Goal: Transaction & Acquisition: Subscribe to service/newsletter

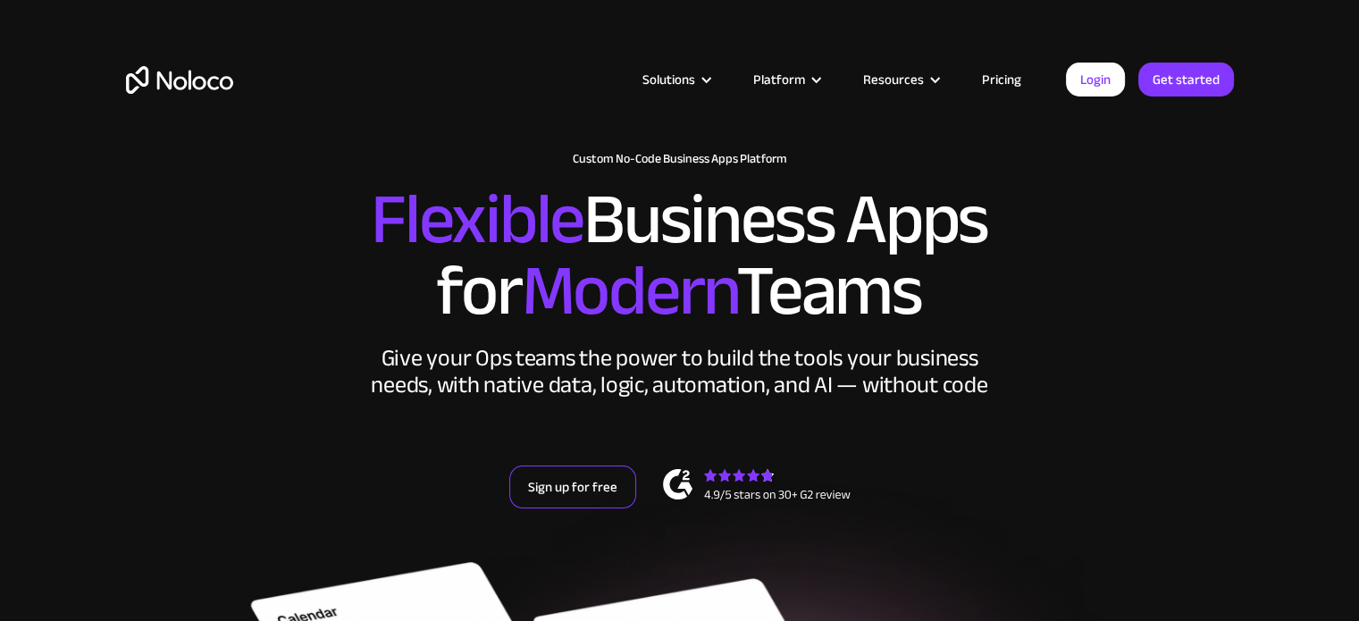
click at [564, 503] on link "Sign up for free" at bounding box center [572, 487] width 127 height 43
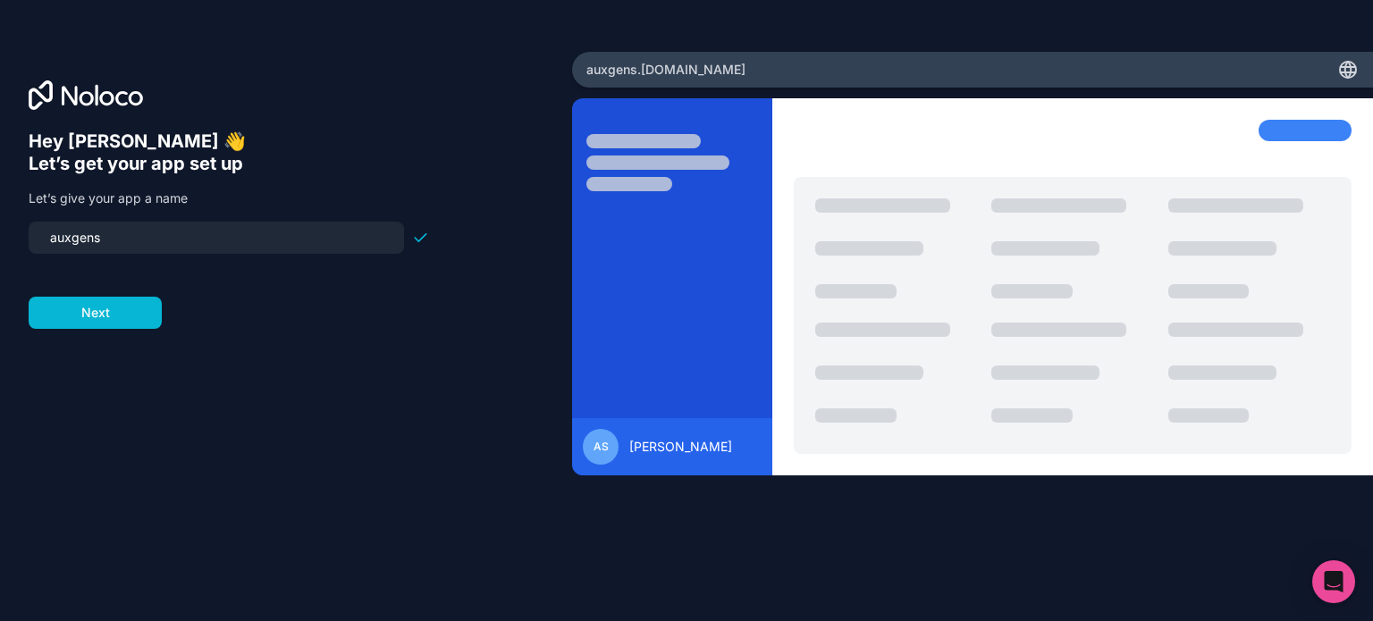
click at [243, 248] on input "auxgens" at bounding box center [216, 237] width 354 height 25
type input "adhivakta"
click at [134, 320] on button "Next" at bounding box center [95, 313] width 133 height 32
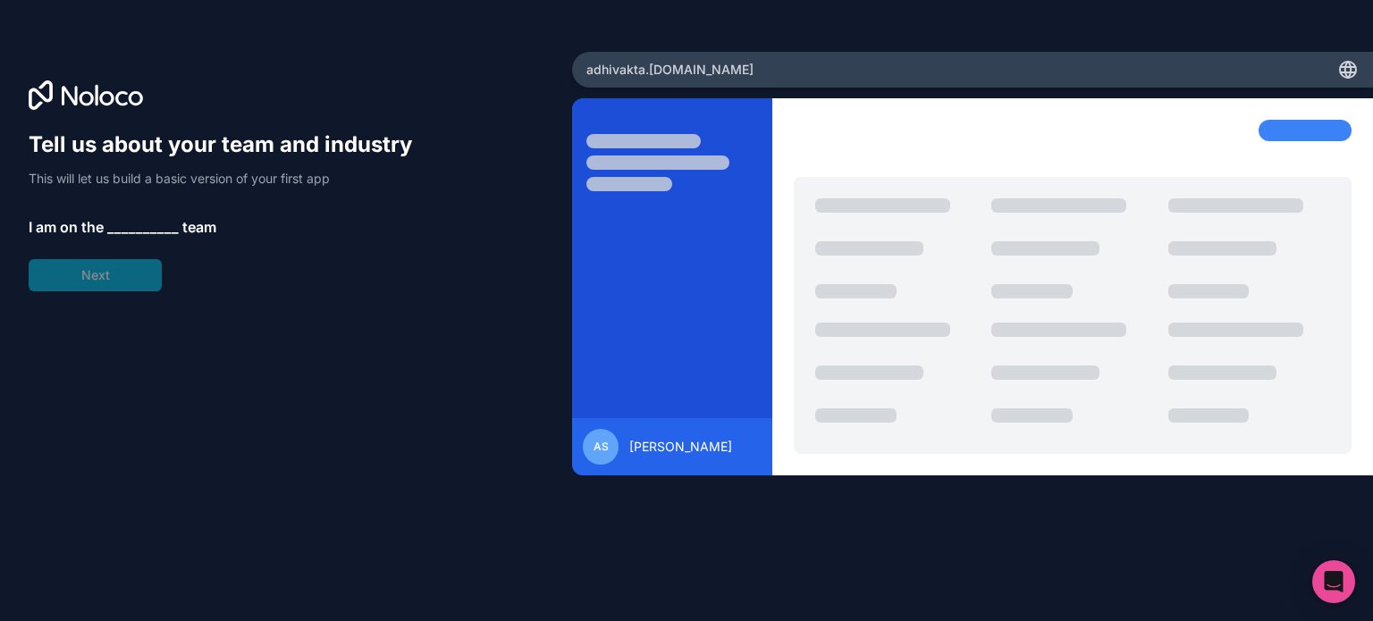
click at [145, 219] on span "__________" at bounding box center [143, 226] width 72 height 21
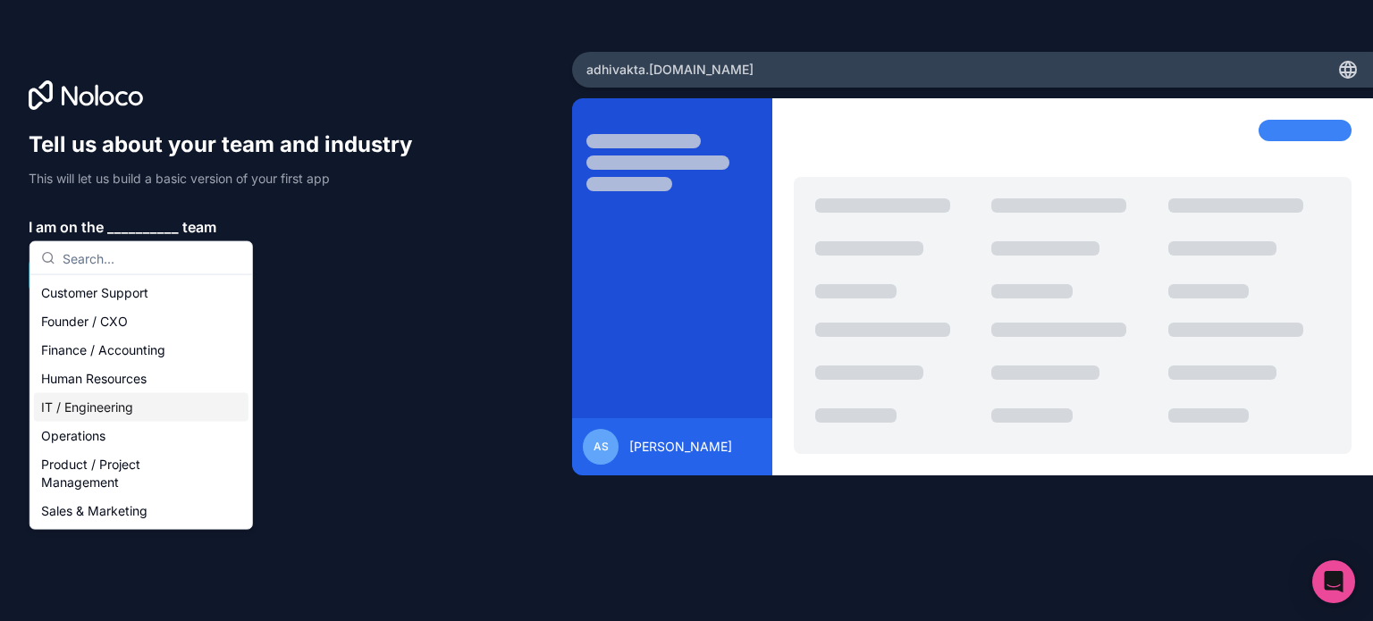
click at [134, 413] on div "IT / Engineering" at bounding box center [141, 407] width 215 height 29
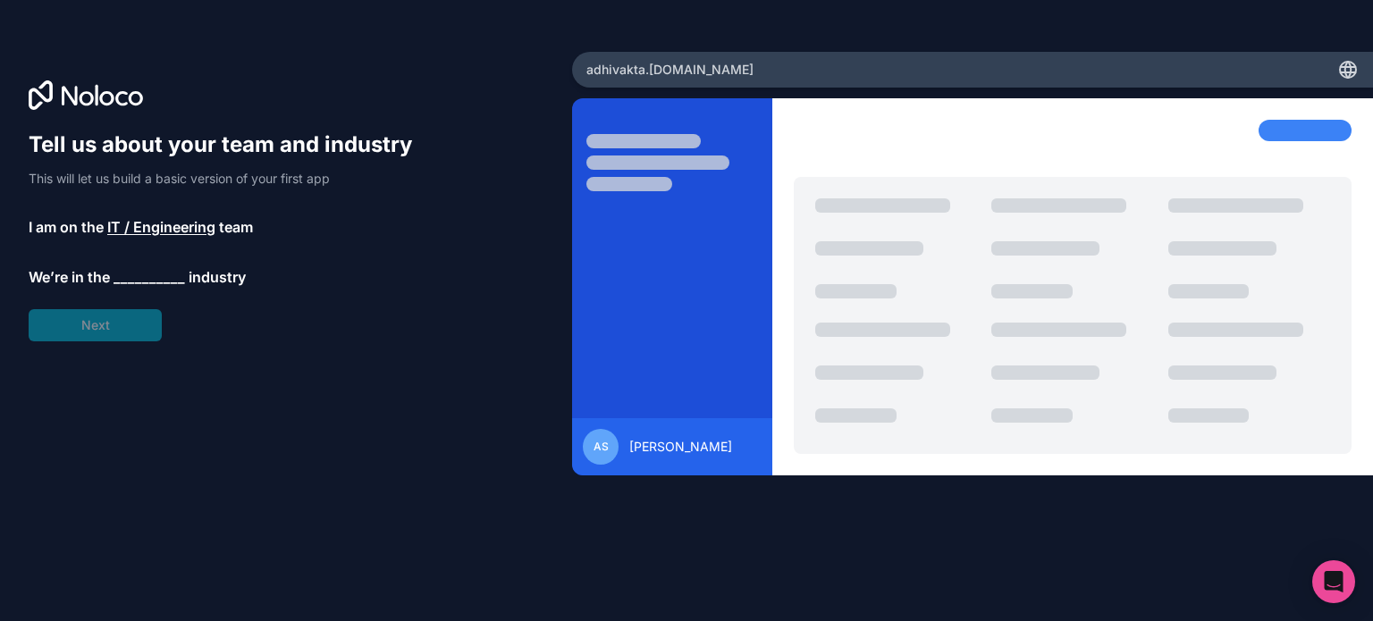
click at [164, 275] on span "__________" at bounding box center [150, 276] width 72 height 21
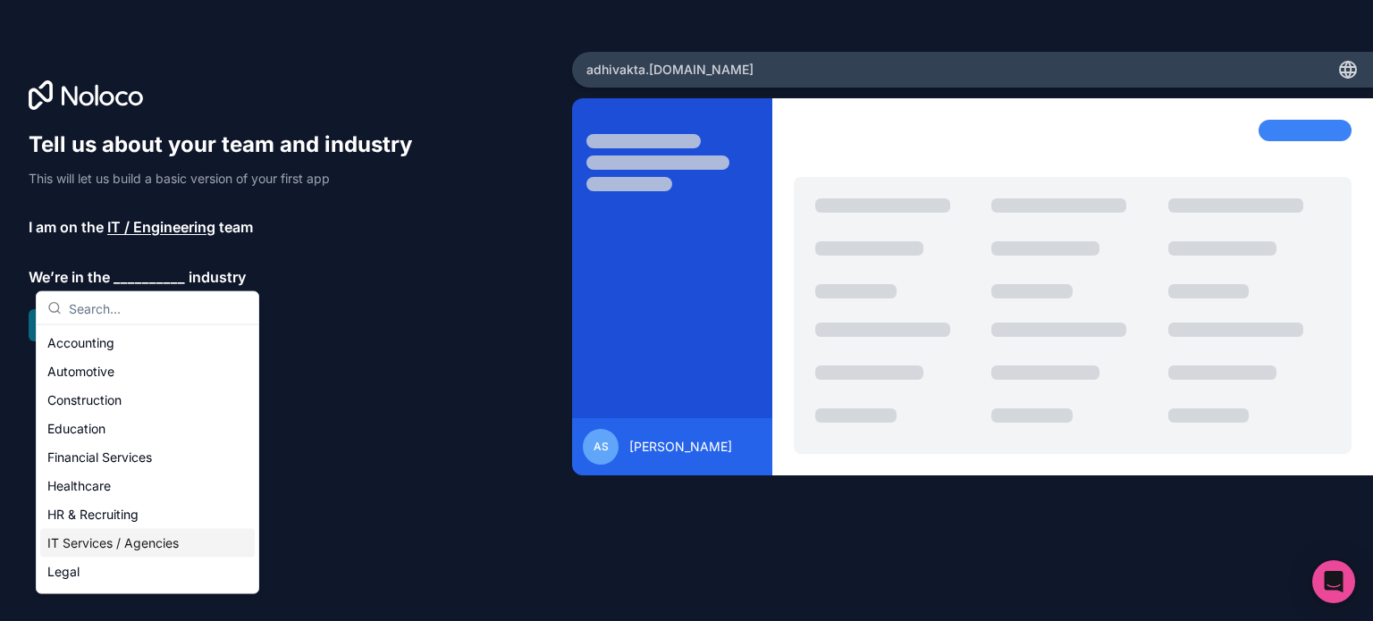
click at [150, 549] on div "IT Services / Agencies" at bounding box center [147, 543] width 215 height 29
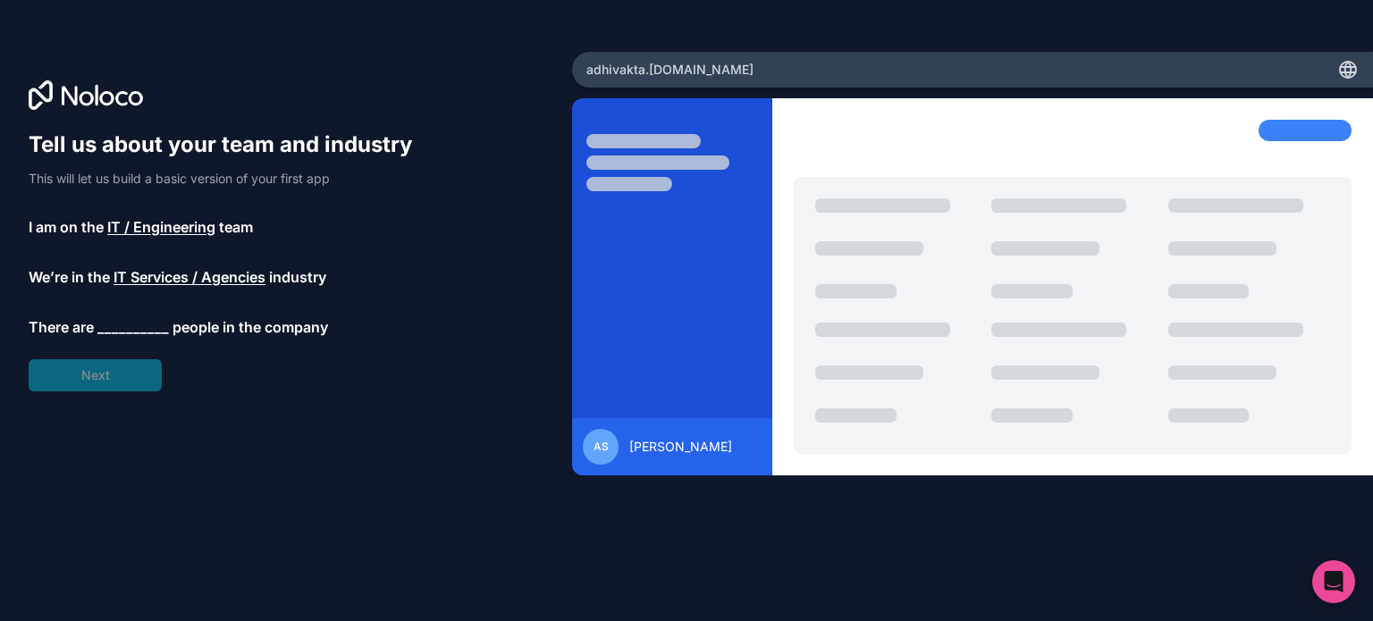
click at [116, 317] on span "__________" at bounding box center [133, 326] width 72 height 21
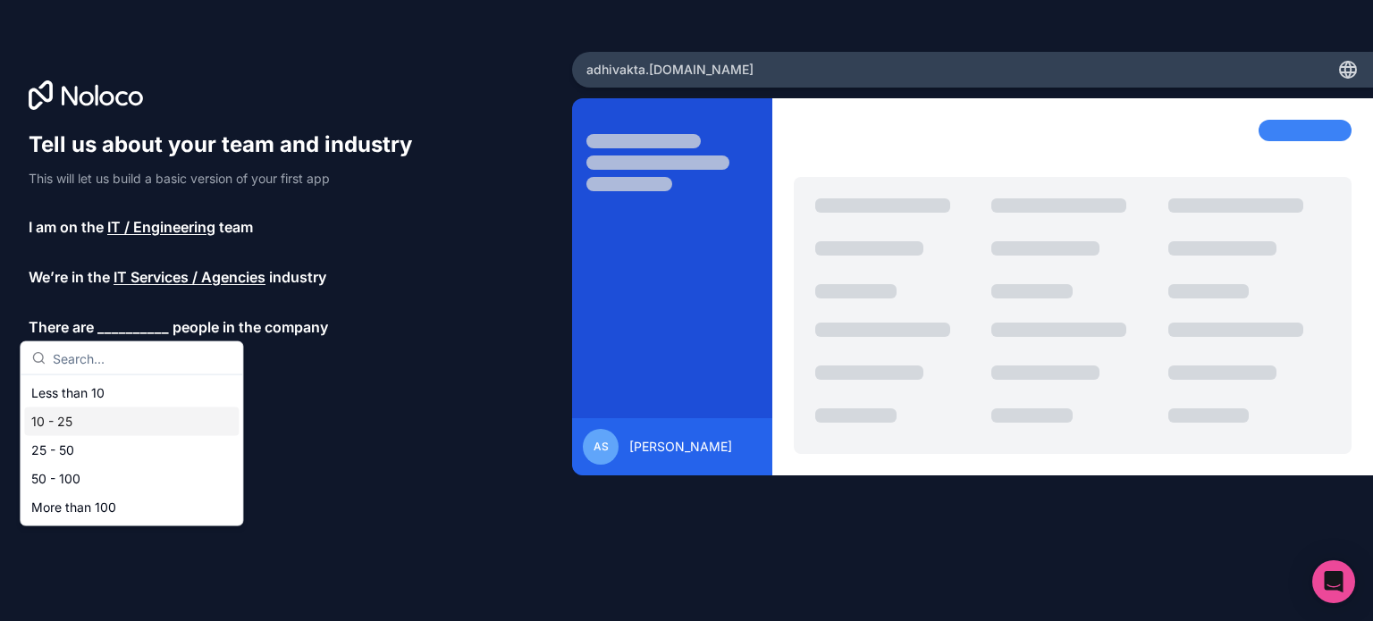
click at [72, 427] on div "10 - 25" at bounding box center [131, 422] width 215 height 29
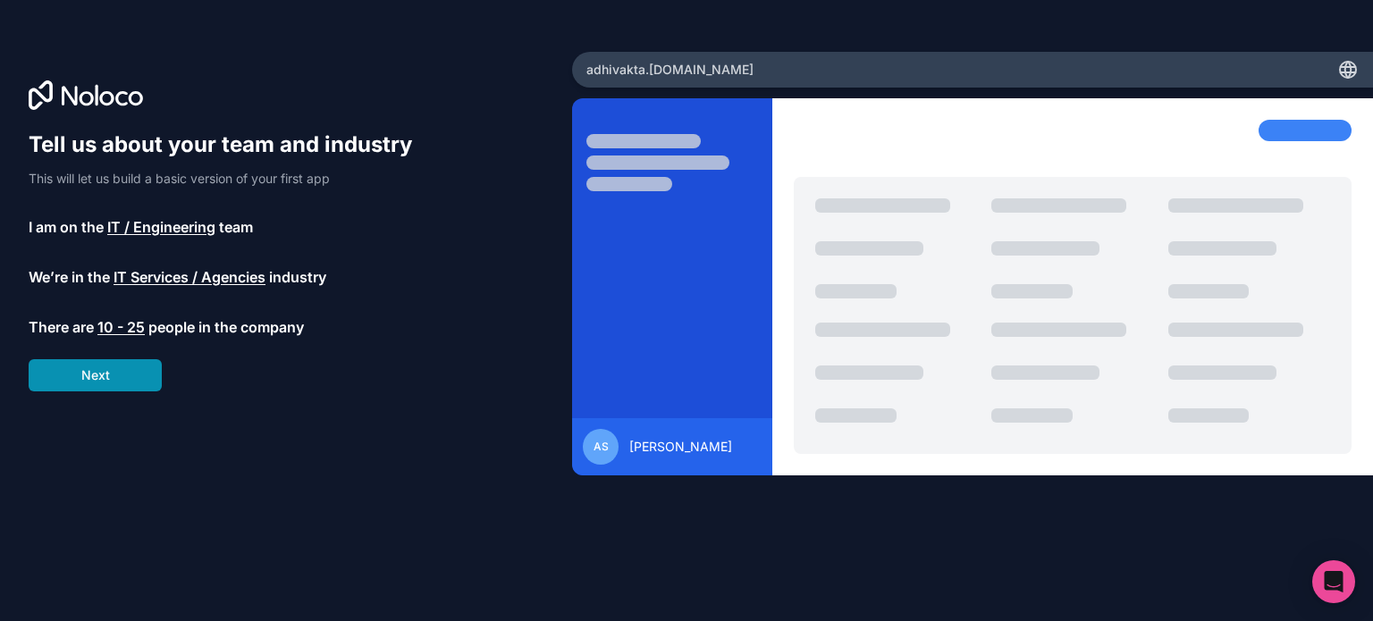
click at [86, 383] on button "Next" at bounding box center [95, 375] width 133 height 32
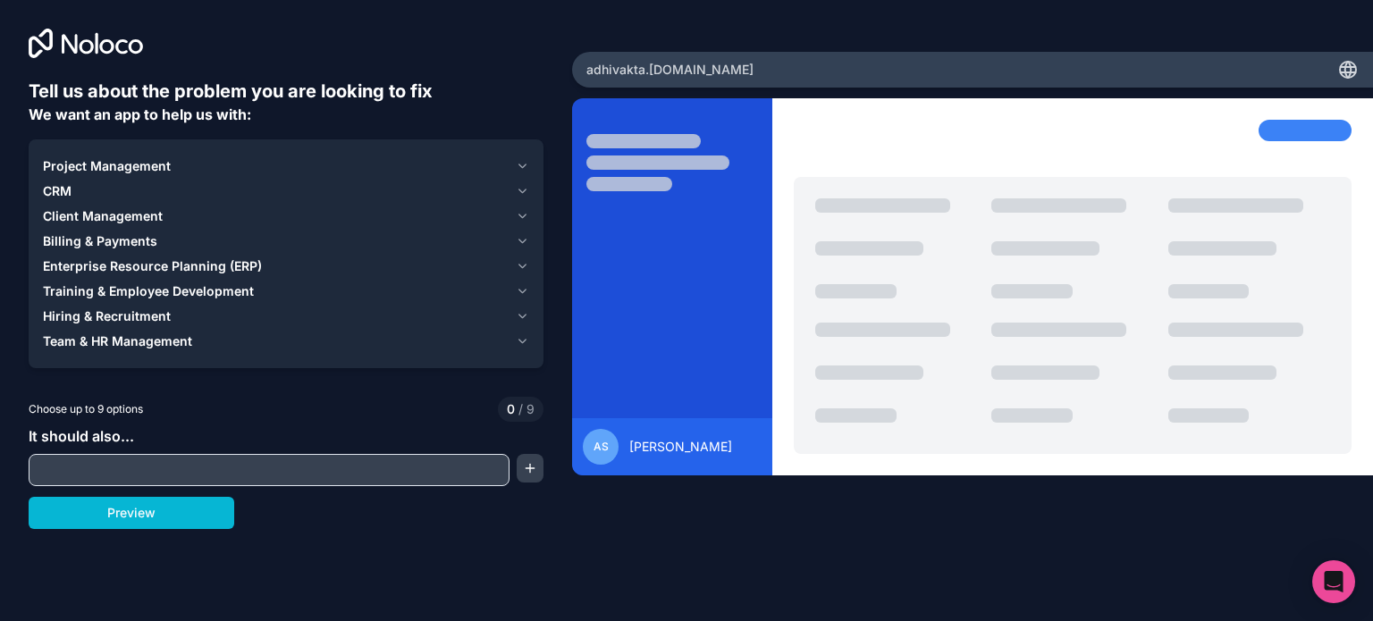
click at [336, 473] on input "text" at bounding box center [269, 470] width 472 height 25
click at [123, 171] on span "Project Management" at bounding box center [107, 166] width 128 height 18
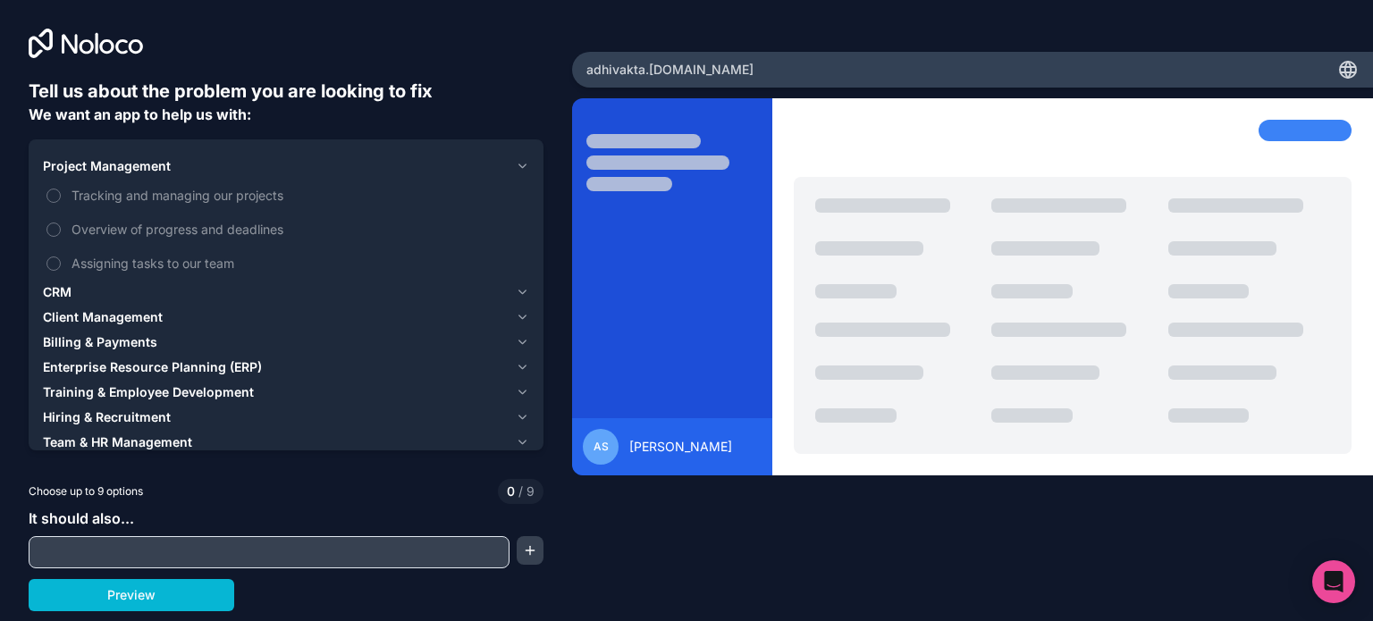
click at [135, 545] on input "text" at bounding box center [269, 552] width 472 height 25
click at [157, 596] on button "Preview" at bounding box center [132, 595] width 206 height 32
click at [97, 237] on span "Overview of progress and deadlines" at bounding box center [299, 229] width 454 height 19
click at [61, 237] on button "Overview of progress and deadlines" at bounding box center [53, 230] width 14 height 14
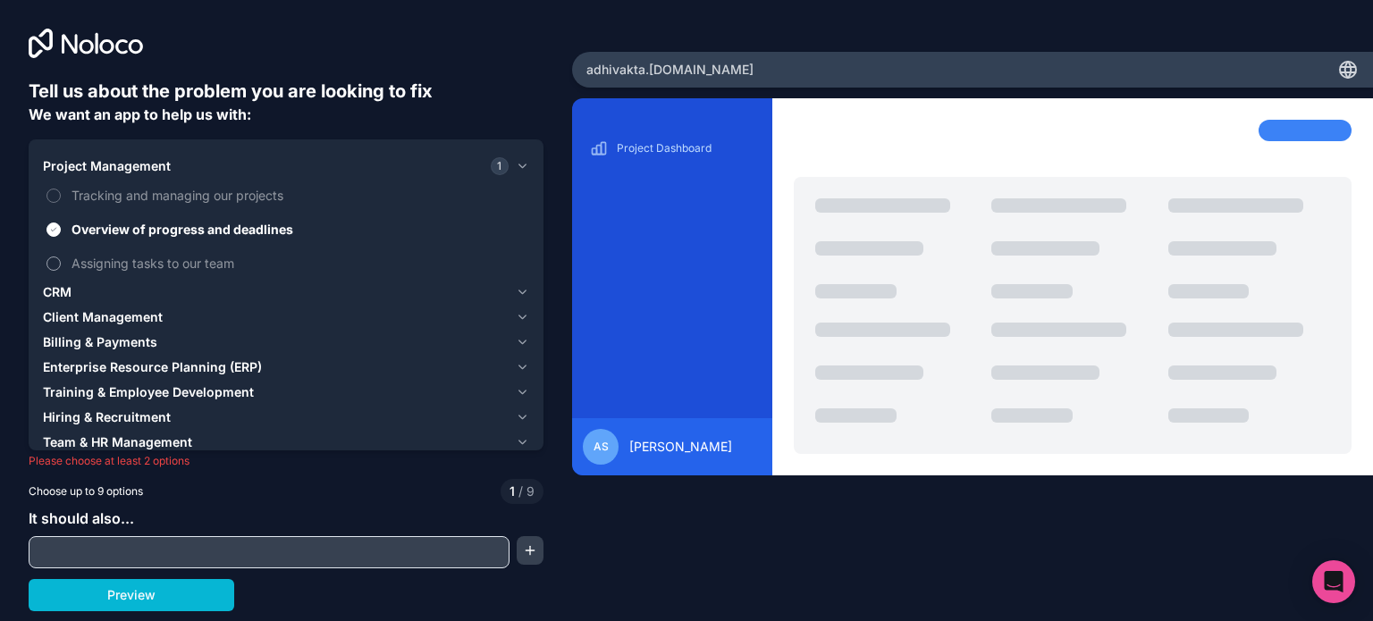
click at [100, 271] on span "Assigning tasks to our team" at bounding box center [299, 263] width 454 height 19
click at [61, 271] on button "Assigning tasks to our team" at bounding box center [53, 264] width 14 height 14
click at [100, 320] on span "Client Management" at bounding box center [103, 317] width 120 height 18
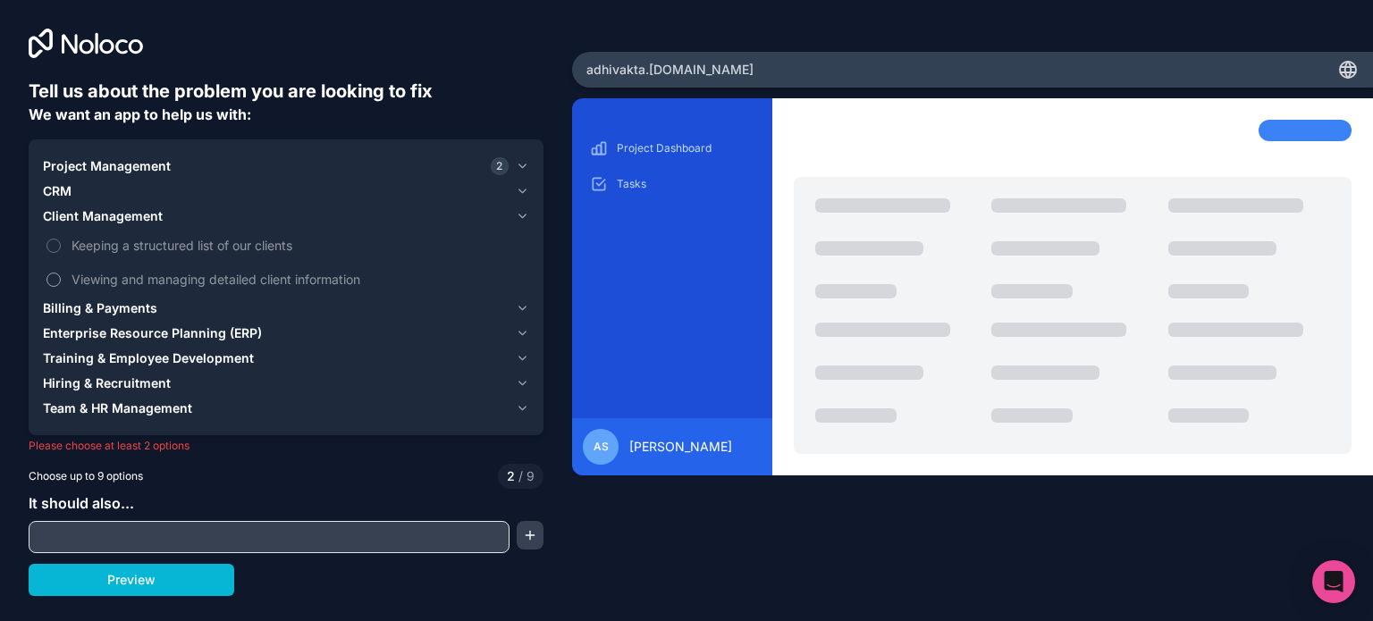
click at [105, 285] on span "Viewing and managing detailed client information" at bounding box center [299, 279] width 454 height 19
click at [61, 285] on button "Viewing and managing detailed client information" at bounding box center [53, 280] width 14 height 14
click at [108, 242] on span "Keeping a structured list of our clients" at bounding box center [299, 245] width 454 height 19
click at [61, 242] on button "Keeping a structured list of our clients" at bounding box center [53, 246] width 14 height 14
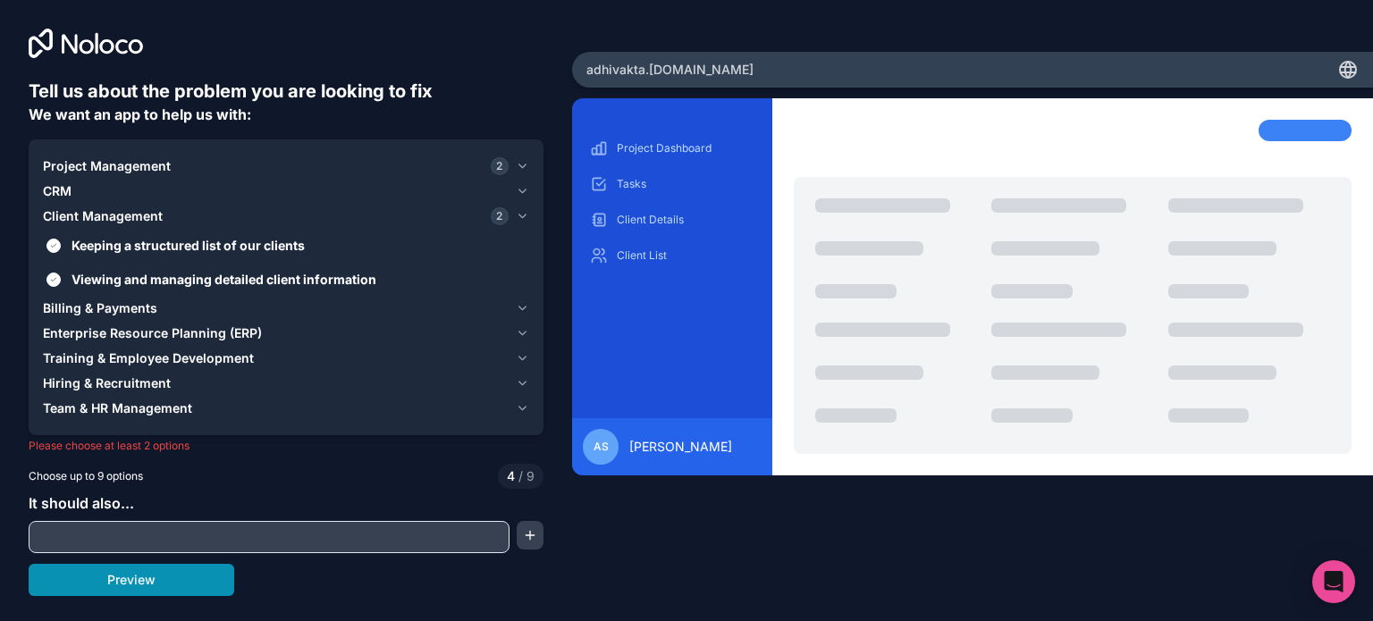
click at [186, 588] on button "Preview" at bounding box center [132, 580] width 206 height 32
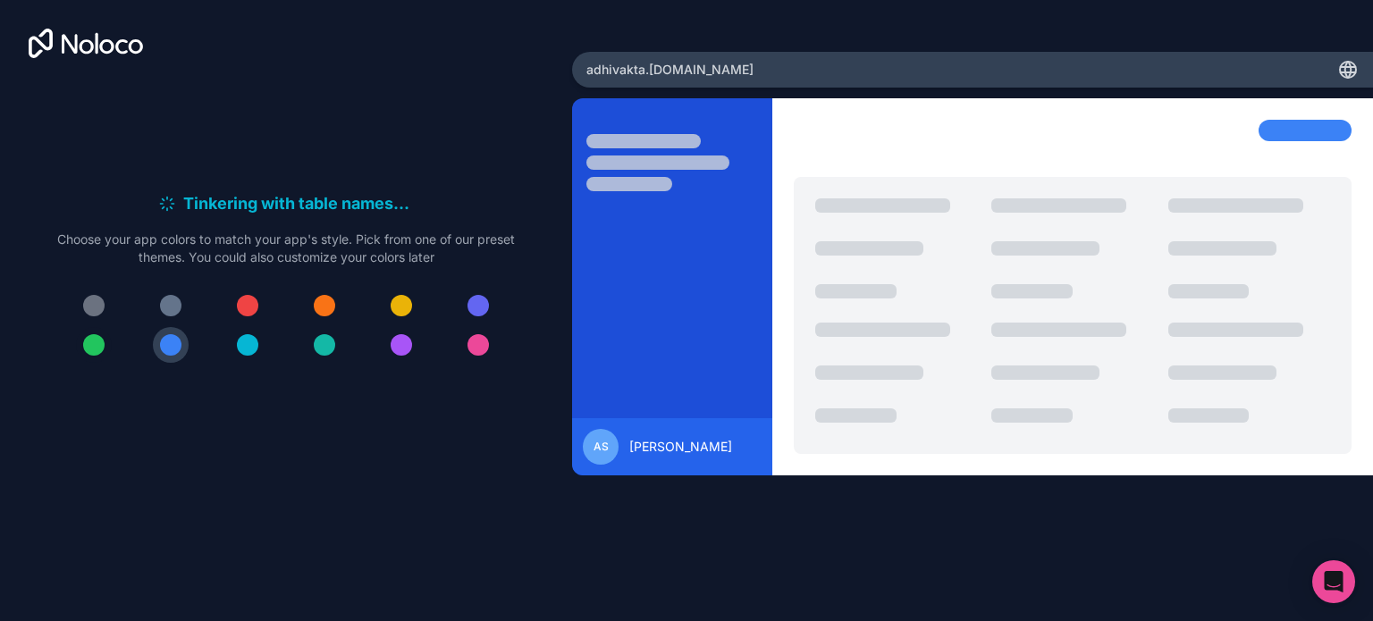
click at [97, 347] on div at bounding box center [93, 344] width 21 height 21
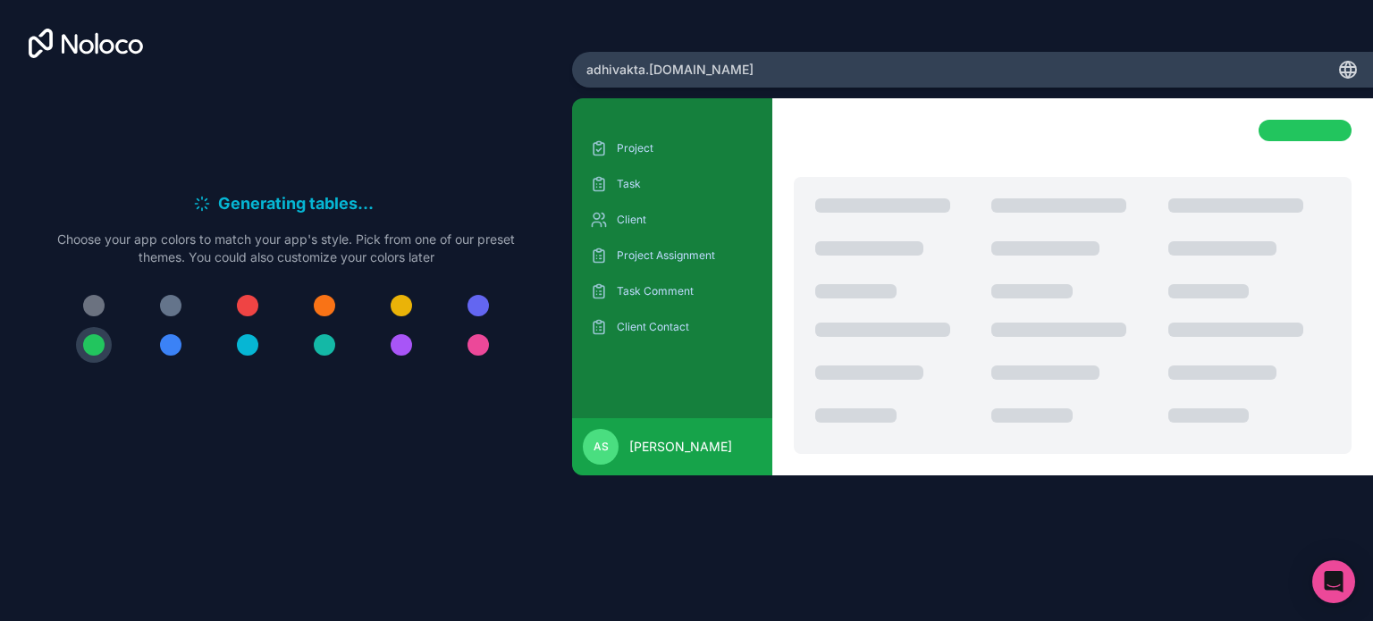
click at [499, 464] on div "Generating tables . . . Meanwhile, let's personalize it! Choose your app colors…" at bounding box center [286, 284] width 515 height 410
